Goal: Navigation & Orientation: Find specific page/section

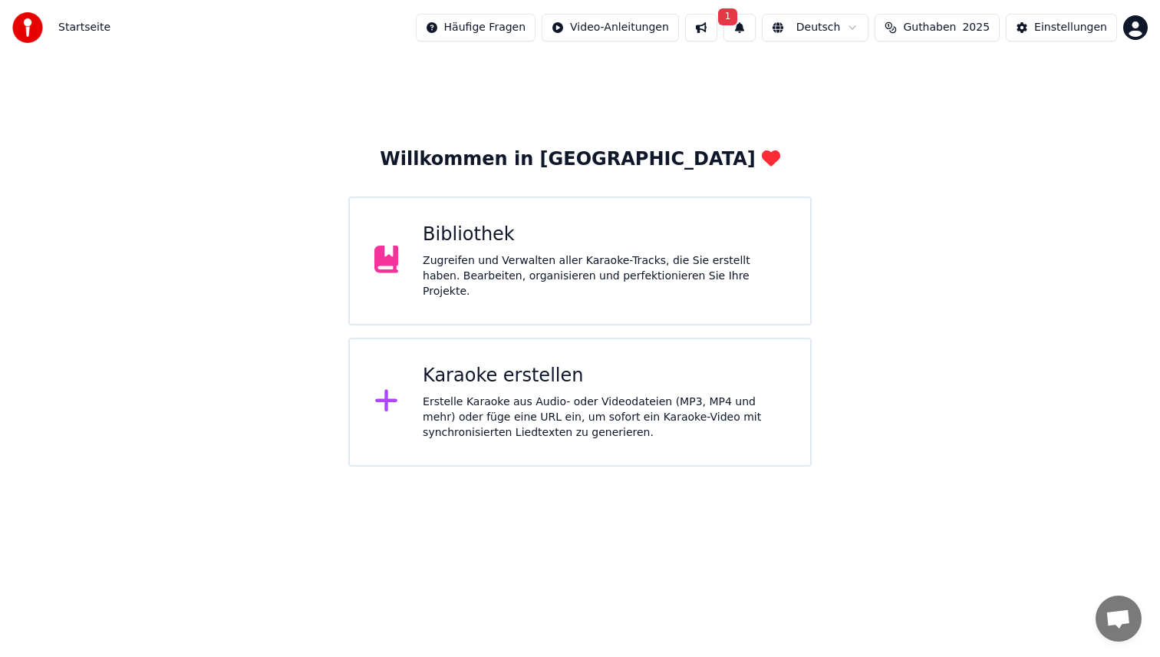
click at [717, 30] on button at bounding box center [701, 28] width 32 height 28
click at [753, 27] on button "1" at bounding box center [740, 28] width 32 height 28
click at [709, 91] on div "Klicken Sie auf die Schaltfläche, um zu aktualisieren" at bounding box center [768, 86] width 280 height 15
click at [756, 25] on button at bounding box center [740, 28] width 32 height 28
click at [712, 27] on button at bounding box center [701, 28] width 32 height 28
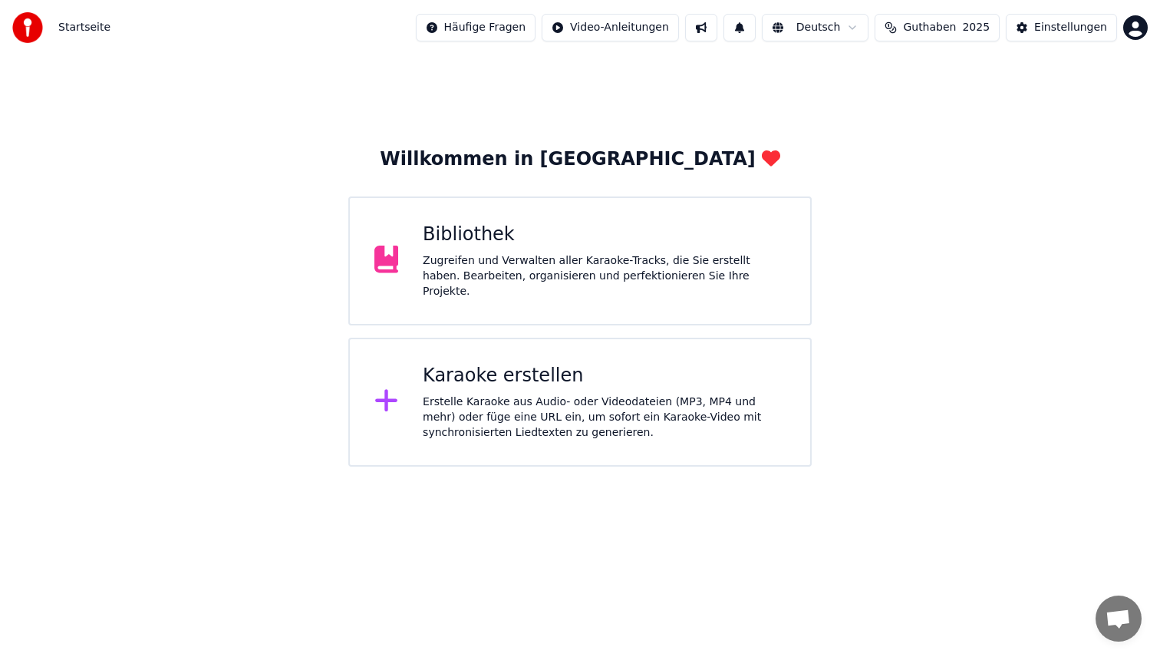
click at [712, 27] on button at bounding box center [701, 28] width 32 height 28
click at [505, 140] on div "Willkommen in Youka Bibliothek Zugreifen und Verwalten aller Karaoke-Tracks, di…" at bounding box center [580, 260] width 1160 height 411
click at [756, 29] on button at bounding box center [740, 28] width 32 height 28
click at [834, 18] on html "Startseite Häufige Fragen Video-Anleitungen Deutsch Guthaben 2025 Einstellungen…" at bounding box center [580, 233] width 1160 height 466
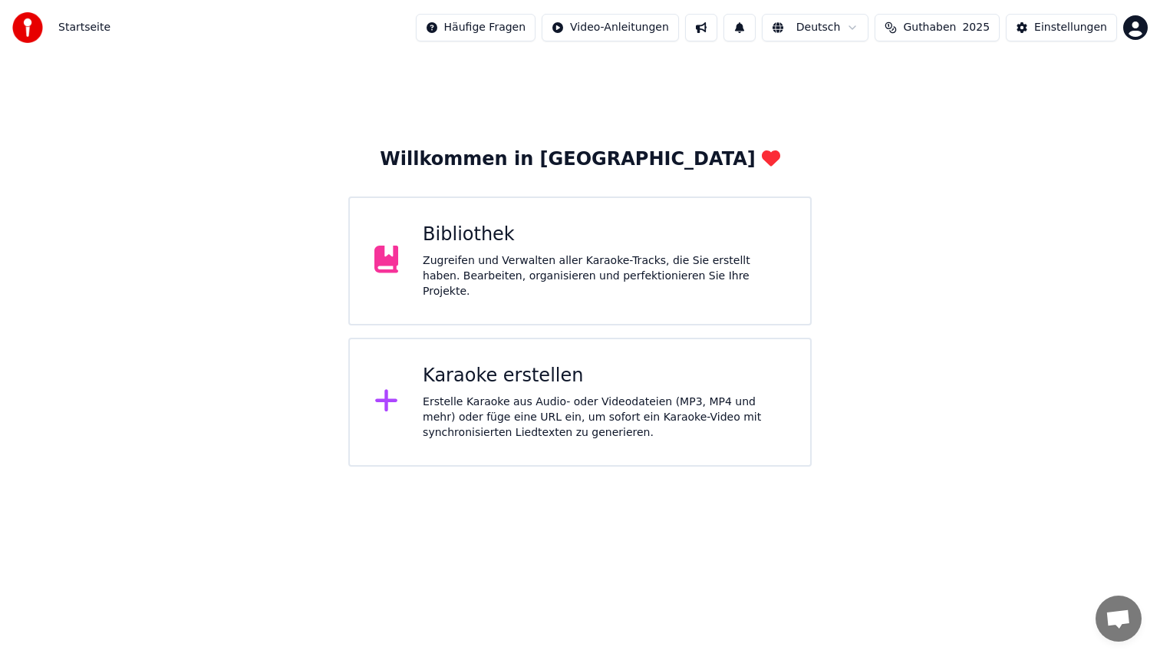
click at [973, 121] on html "Startseite Häufige Fragen Video-Anleitungen Deutsch Guthaben 2025 Einstellungen…" at bounding box center [580, 233] width 1160 height 466
